Goal: Navigation & Orientation: Find specific page/section

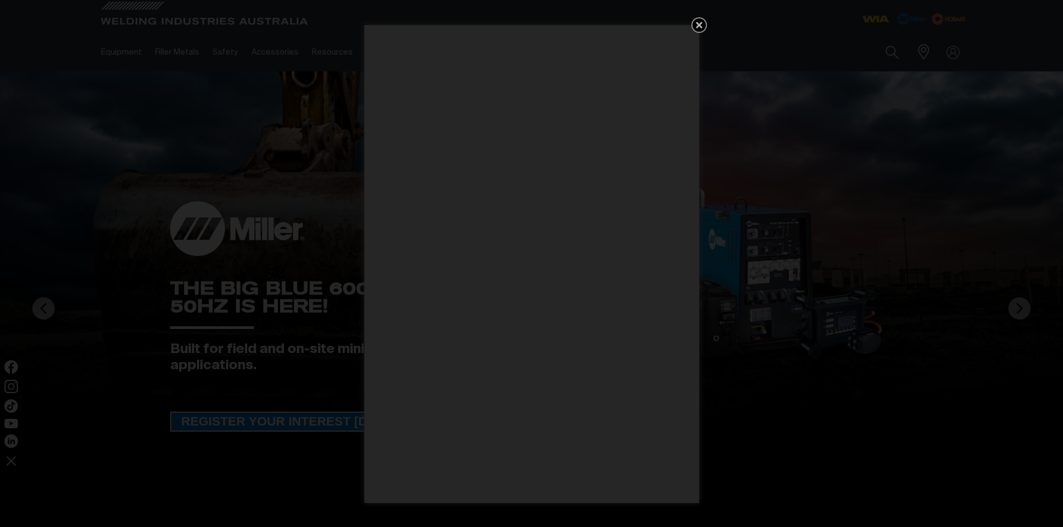
click at [701, 22] on icon "Get 5 WIA Welding Guides Free!" at bounding box center [699, 25] width 7 height 7
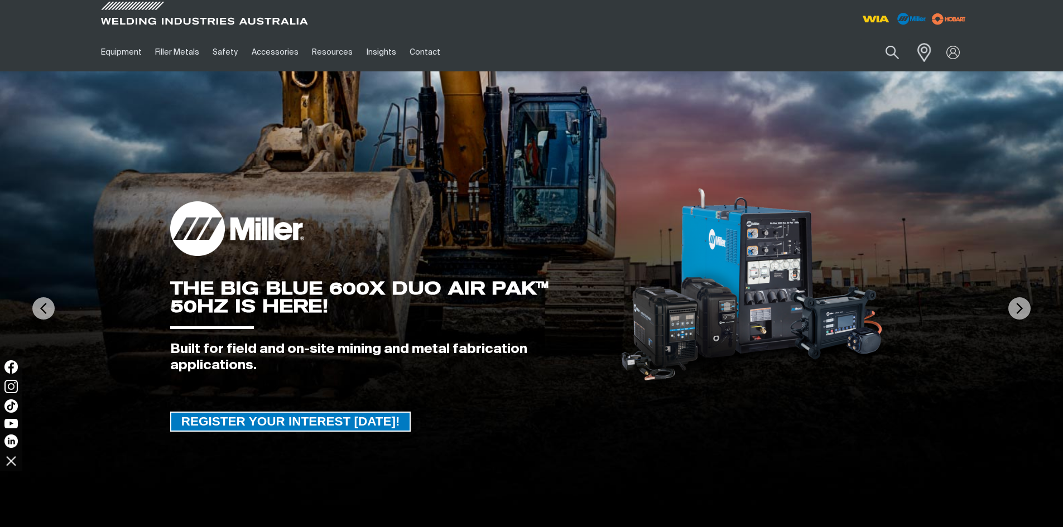
click at [920, 52] on span at bounding box center [921, 52] width 25 height 23
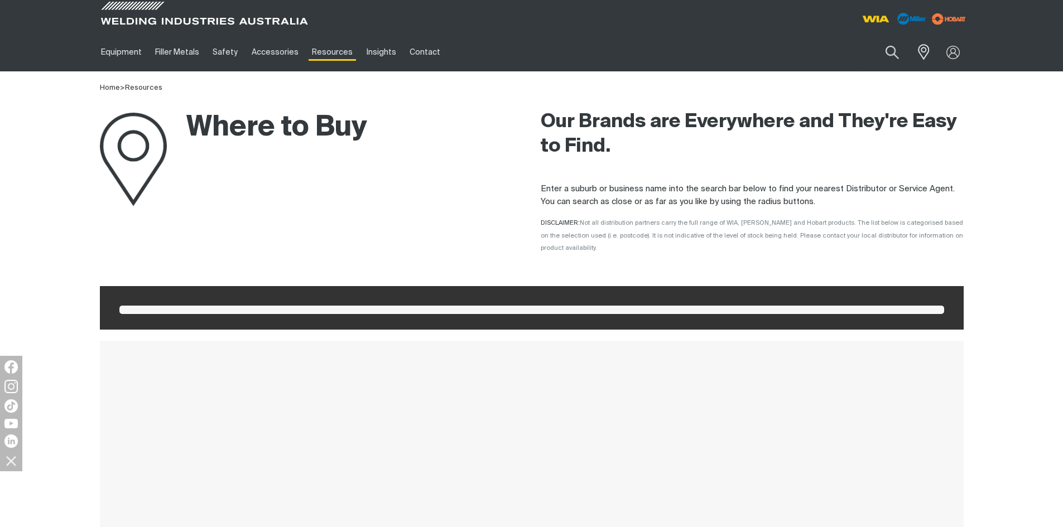
click at [327, 209] on div "Where to Buy" at bounding box center [233, 160] width 267 height 132
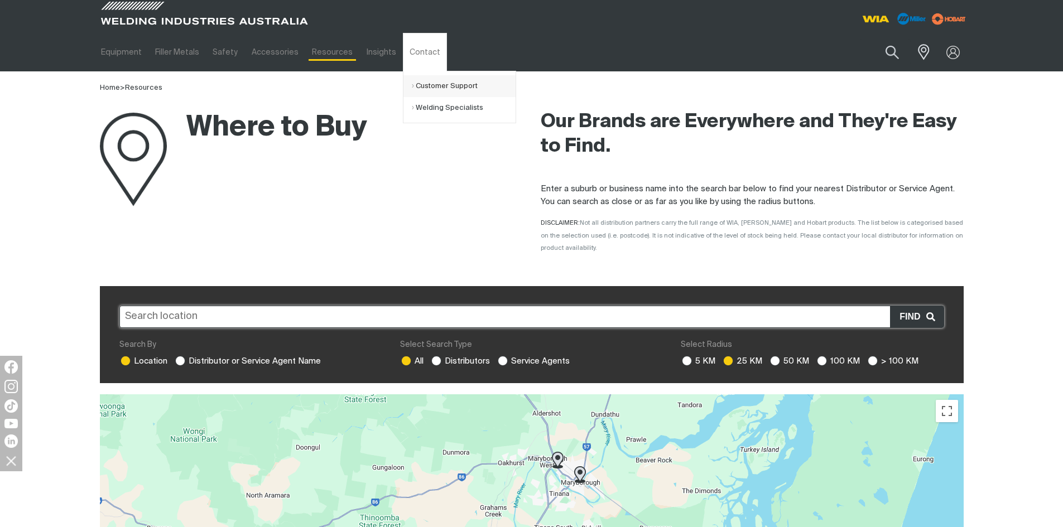
click at [435, 82] on link "Customer Support" at bounding box center [464, 86] width 104 height 22
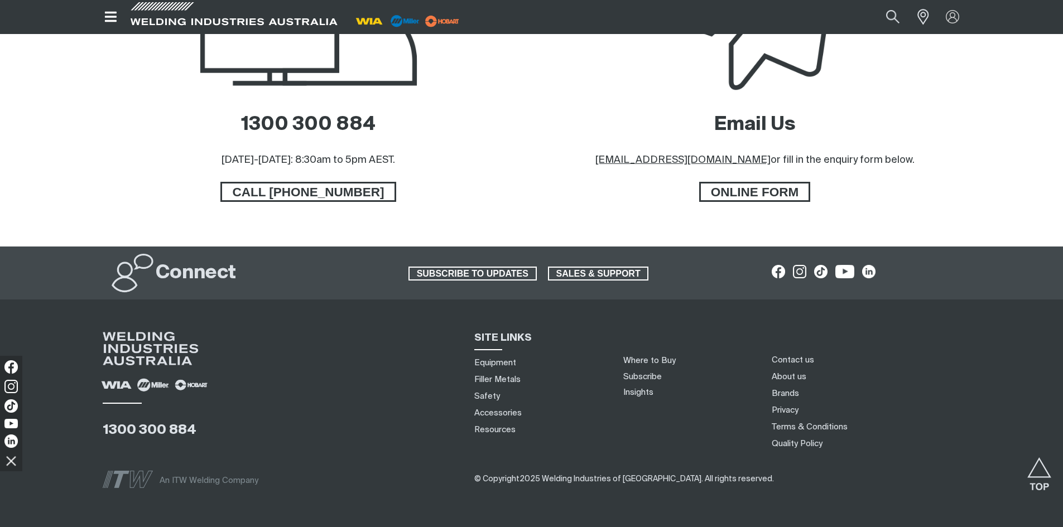
scroll to position [698, 0]
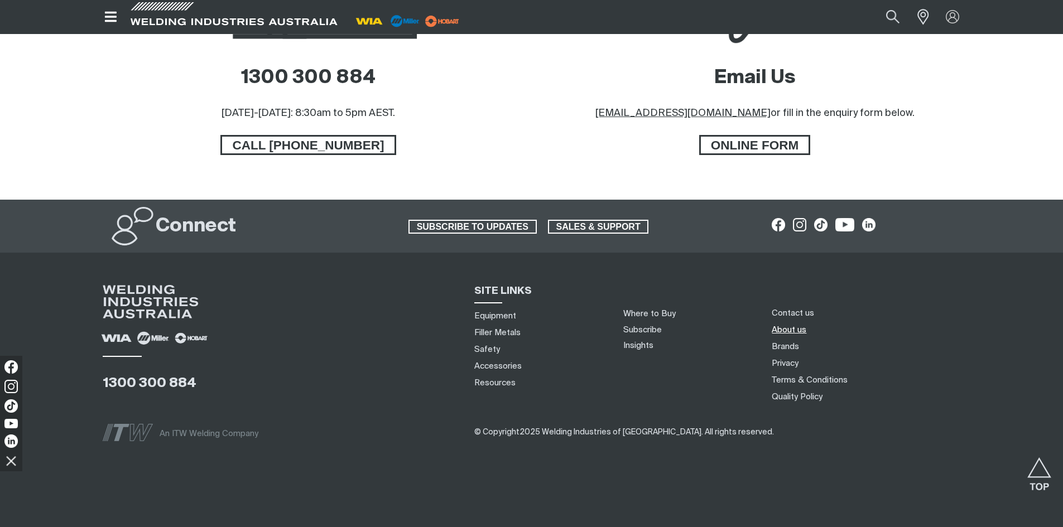
click at [795, 329] on link "About us" at bounding box center [789, 330] width 35 height 12
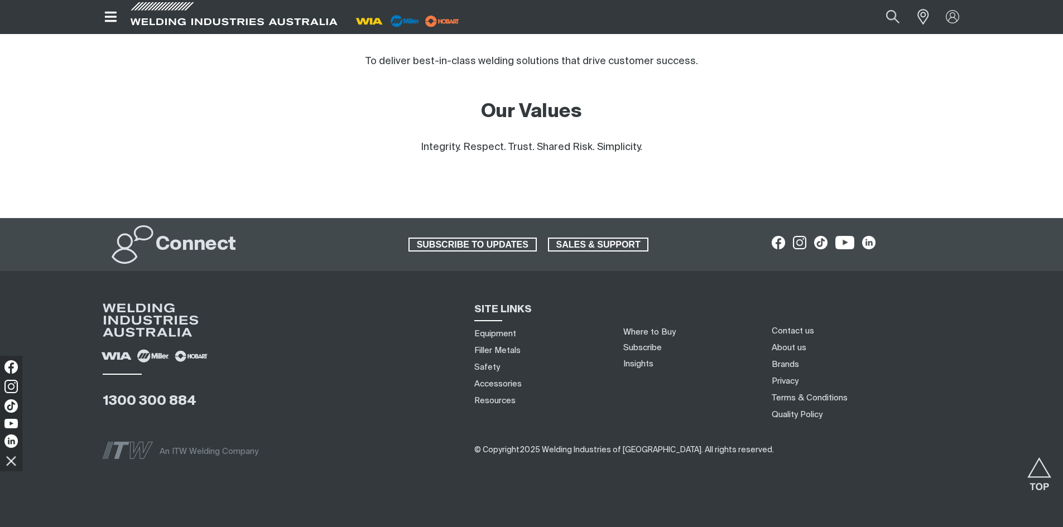
scroll to position [984, 0]
